Goal: Transaction & Acquisition: Purchase product/service

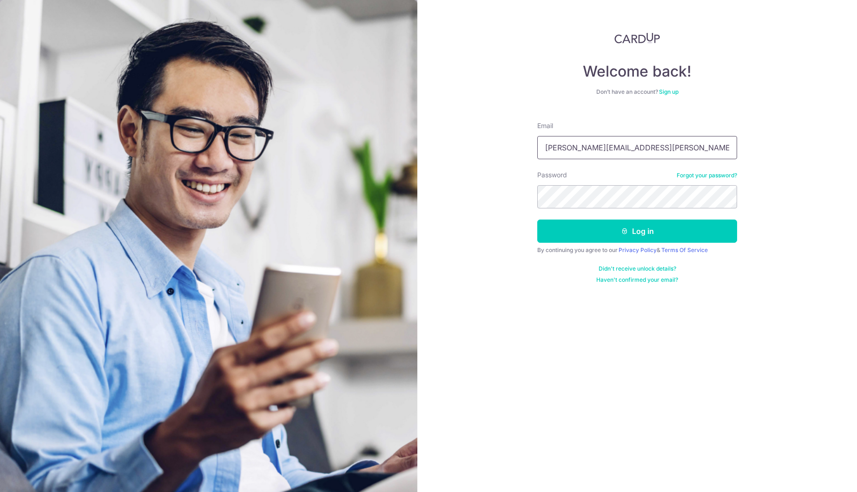
drag, startPoint x: 631, startPoint y: 144, endPoint x: 310, endPoint y: 110, distance: 322.9
click at [326, 125] on section "Welcome back! Don’t have an account? Sign up Email [PERSON_NAME][EMAIL_ADDRESS]…" at bounding box center [428, 246] width 857 height 492
type input "[EMAIL_ADDRESS][DOMAIN_NAME]"
click at [653, 233] on button "Log in" at bounding box center [637, 231] width 200 height 23
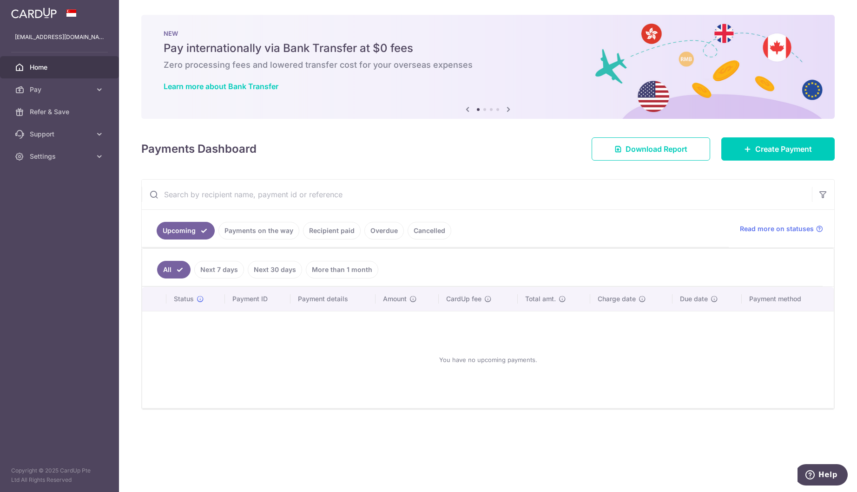
click at [550, 221] on ul "Upcoming Payments on the way Recipient paid Overdue Cancelled" at bounding box center [435, 229] width 587 height 38
click at [73, 96] on link "Pay" at bounding box center [59, 89] width 119 height 22
click at [59, 118] on link "Payments" at bounding box center [59, 112] width 119 height 22
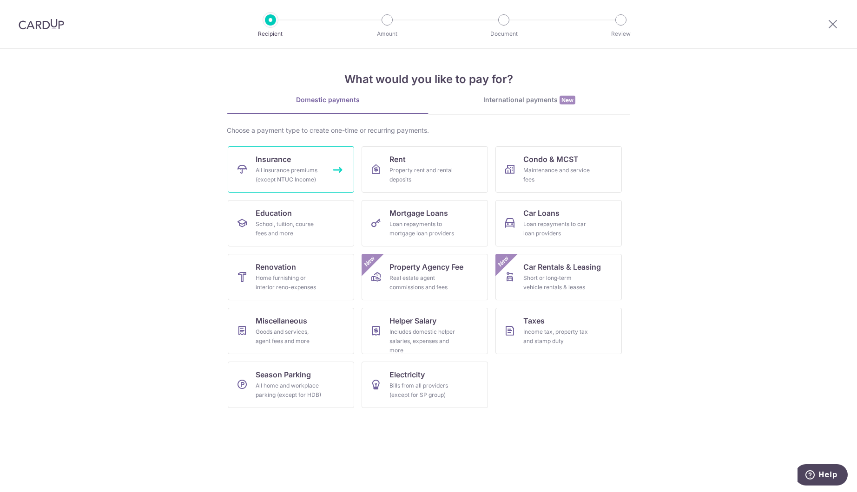
click at [275, 172] on div "All insurance premiums (except NTUC Income)" at bounding box center [288, 175] width 67 height 19
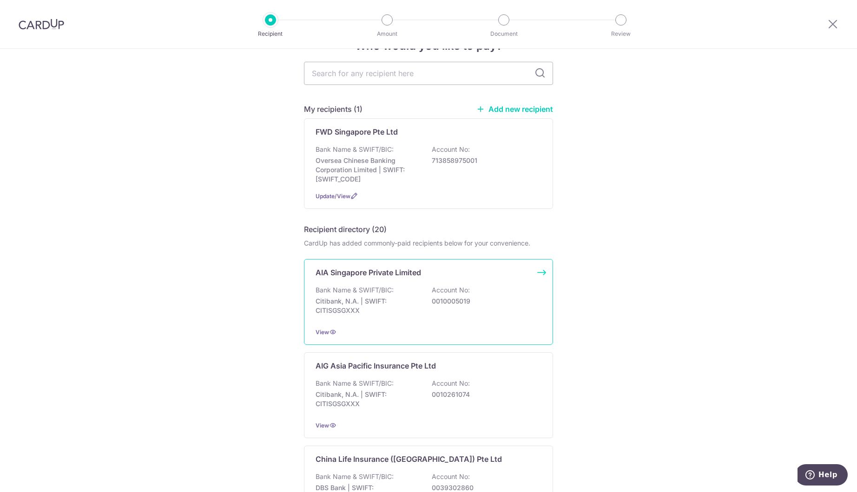
scroll to position [46, 0]
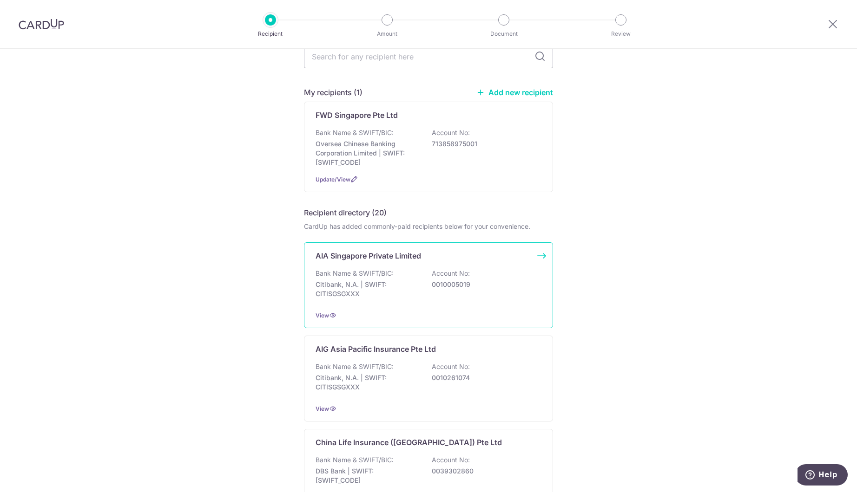
click at [480, 303] on div "AIA Singapore Private Limited Bank Name & SWIFT/BIC: Citibank, N.A. | SWIFT: CI…" at bounding box center [428, 285] width 249 height 86
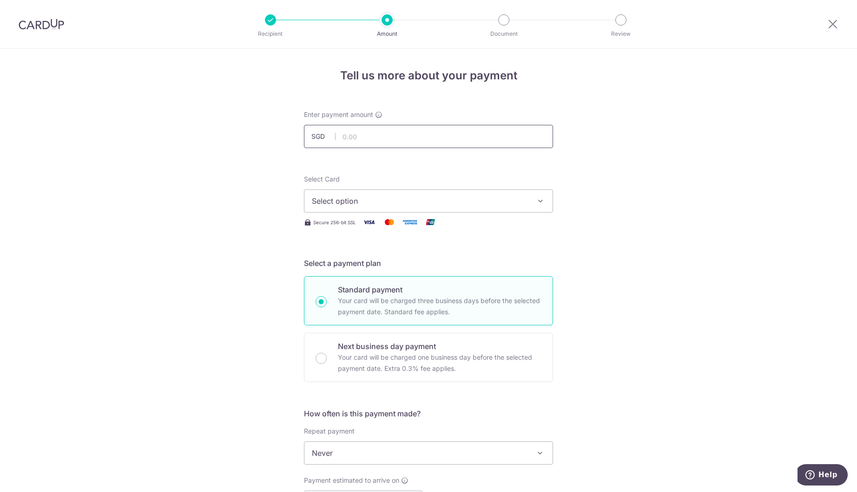
click at [386, 137] on input "text" at bounding box center [428, 136] width 249 height 23
type input "1,000.00"
click at [453, 198] on span "Select option" at bounding box center [420, 201] width 216 height 11
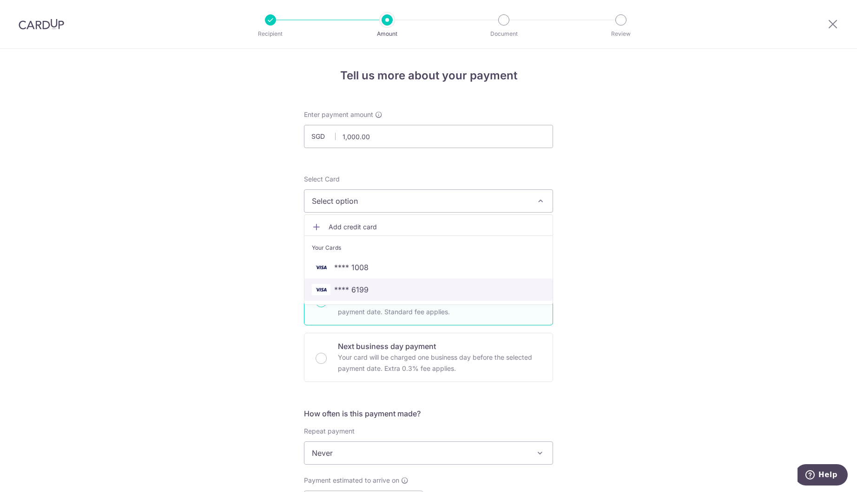
click at [364, 291] on span "**** 6199" at bounding box center [351, 289] width 34 height 11
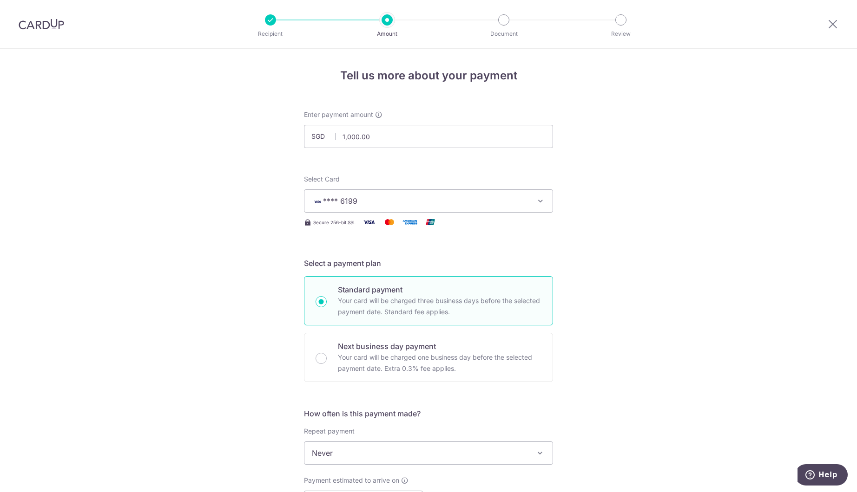
click at [617, 273] on div "Tell us more about your payment Enter payment amount SGD 1,000.00 1000.00 Selec…" at bounding box center [428, 469] width 857 height 840
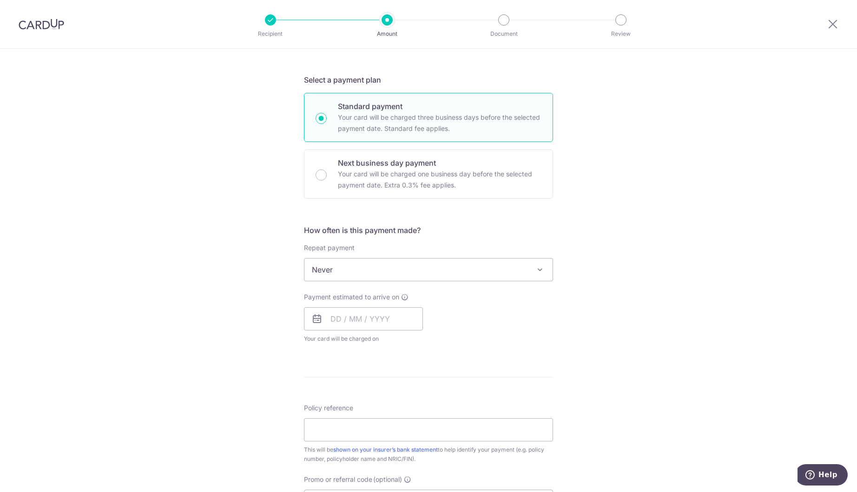
scroll to position [186, 0]
click at [424, 267] on span "Never" at bounding box center [428, 267] width 248 height 22
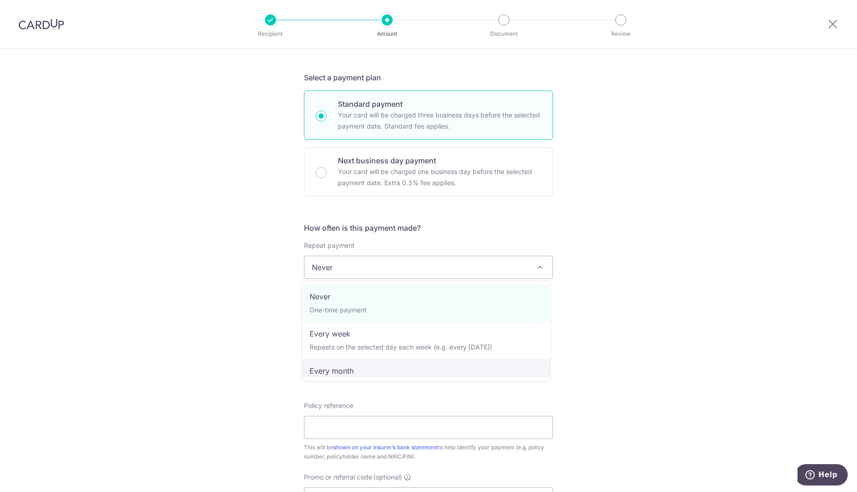
select select "3"
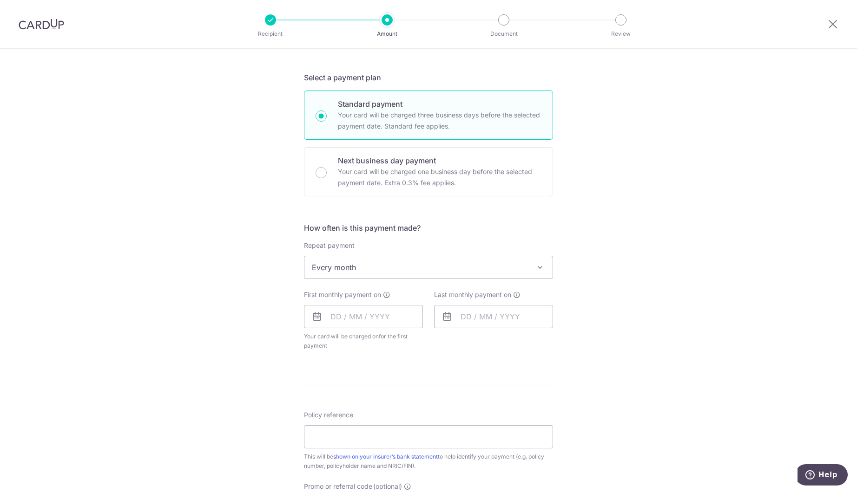
click at [618, 303] on div "Tell us more about your payment Enter payment amount SGD 1,000.00 1000.00 Selec…" at bounding box center [428, 288] width 857 height 850
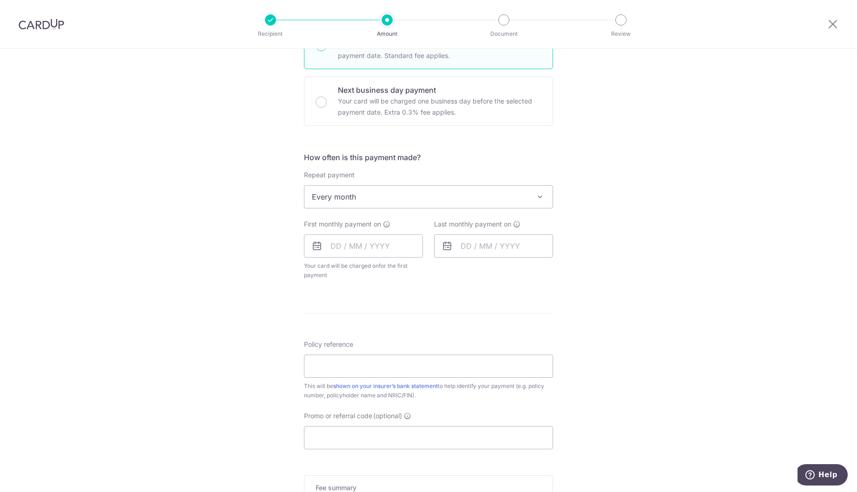
scroll to position [325, 0]
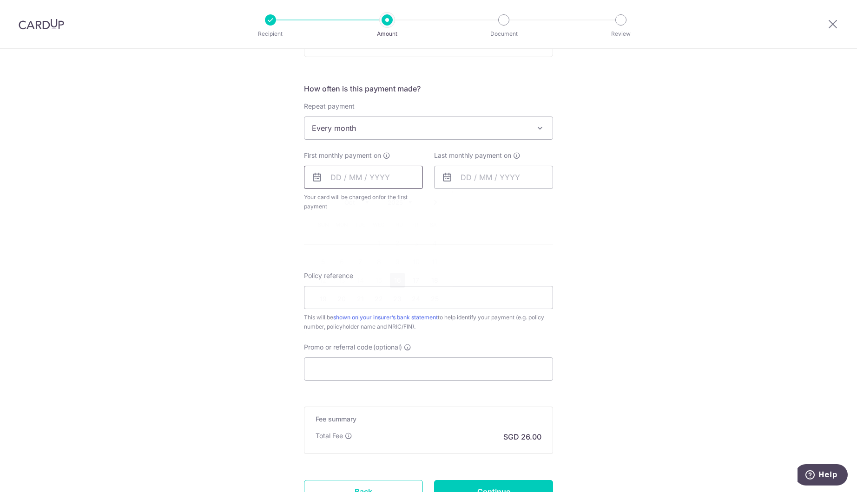
click at [366, 182] on input "text" at bounding box center [363, 177] width 119 height 23
click at [396, 280] on link "16" at bounding box center [397, 280] width 15 height 15
type input "16/10/2025"
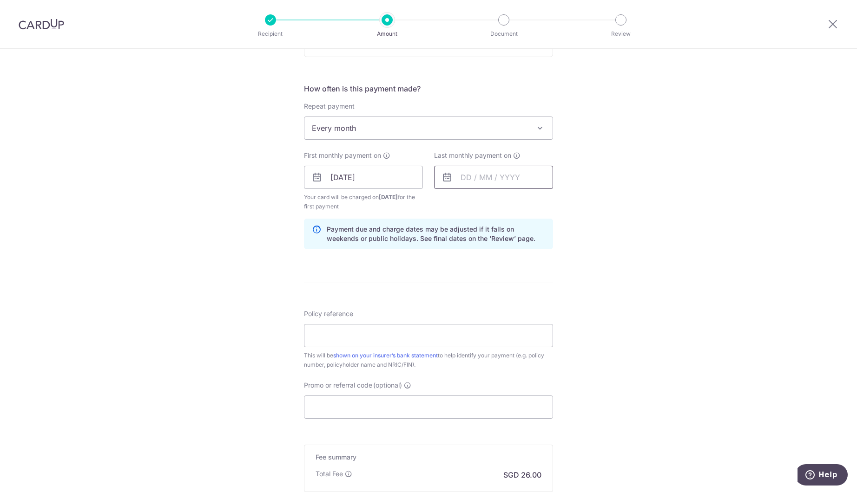
click at [497, 186] on input "text" at bounding box center [493, 177] width 119 height 23
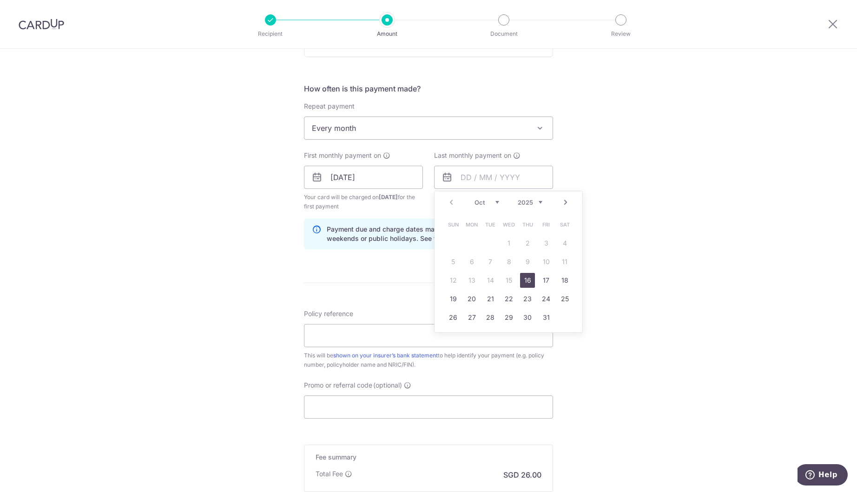
click at [563, 199] on link "Next" at bounding box center [565, 202] width 11 height 11
click at [483, 281] on link "16" at bounding box center [490, 280] width 15 height 15
type input "16/12/2025"
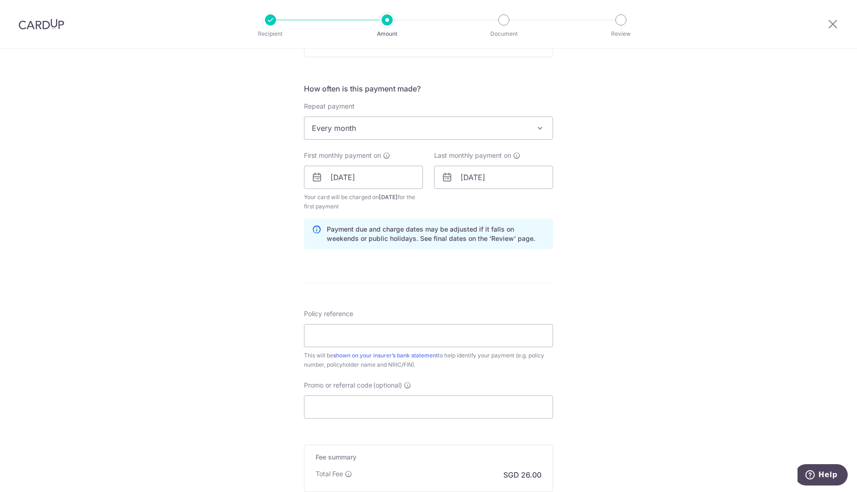
click at [620, 274] on div "Tell us more about your payment Enter payment amount SGD 1,000.00 1000.00 Selec…" at bounding box center [428, 168] width 857 height 888
click at [452, 334] on input "Policy reference" at bounding box center [428, 335] width 249 height 23
click at [452, 333] on input "Policy reference" at bounding box center [428, 335] width 249 height 23
paste input "U125943822"
type input "U125943822"
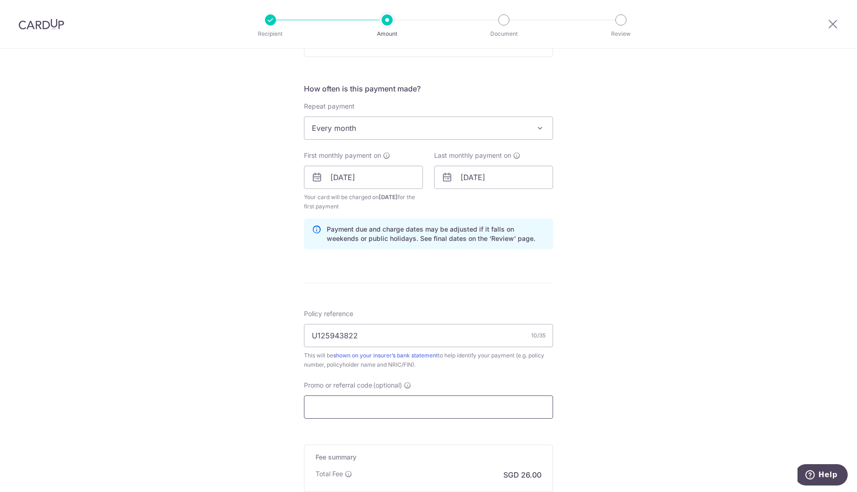
click at [388, 407] on input "Promo or referral code (optional)" at bounding box center [428, 407] width 249 height 23
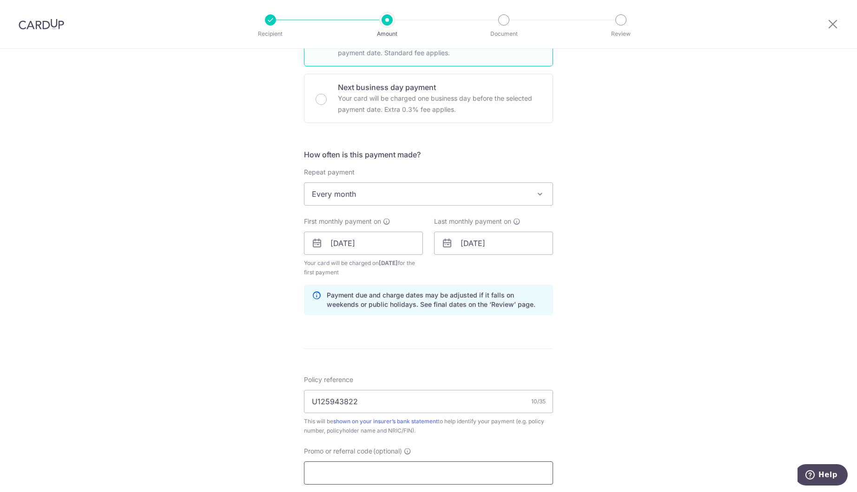
scroll to position [257, 0]
click at [399, 206] on span "Every month" at bounding box center [428, 196] width 248 height 22
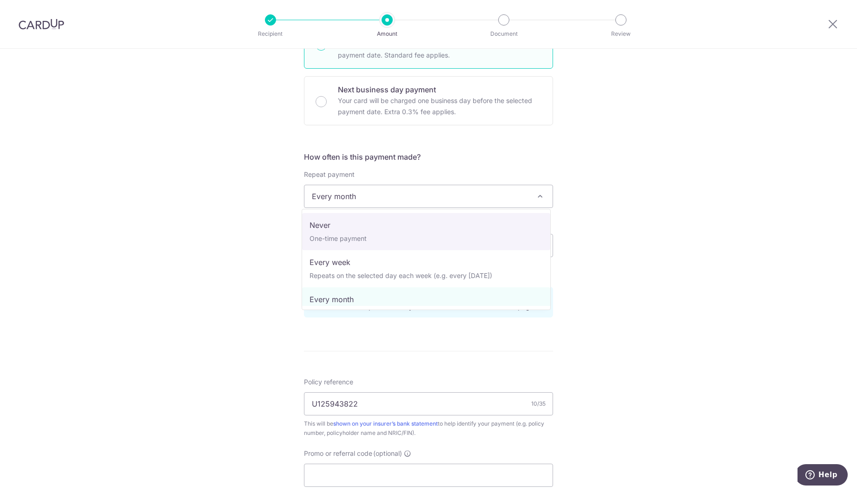
select select "1"
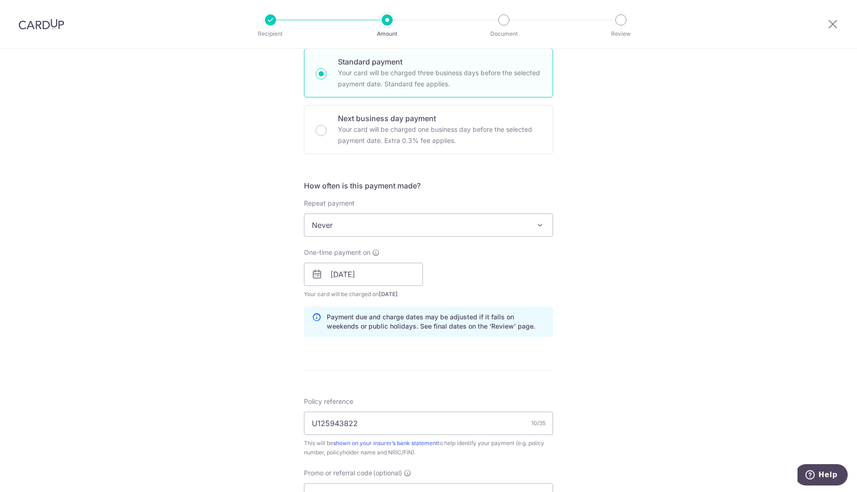
scroll to position [350, 0]
